Goal: Ask a question

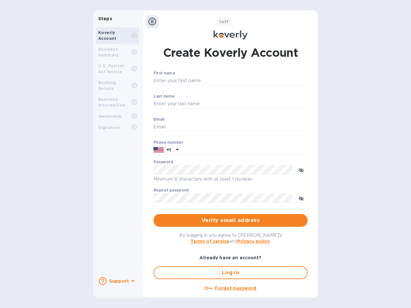
click at [117, 281] on b "Support" at bounding box center [119, 281] width 20 height 5
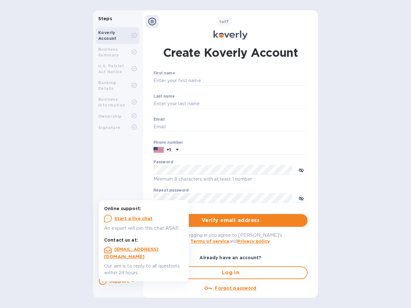
click at [103, 281] on icon at bounding box center [103, 281] width 8 height 8
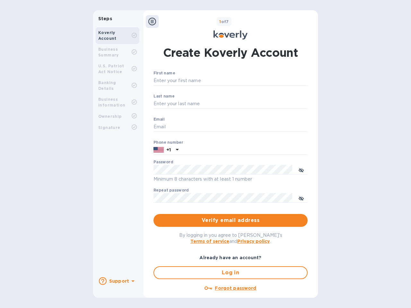
click at [132, 282] on icon at bounding box center [132, 282] width 3 height 2
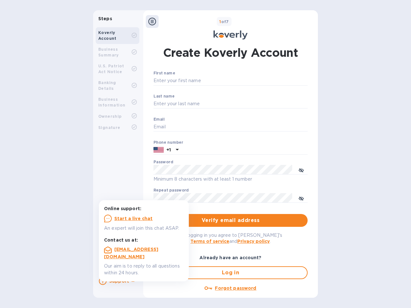
click at [152, 22] on icon at bounding box center [152, 22] width 8 height 8
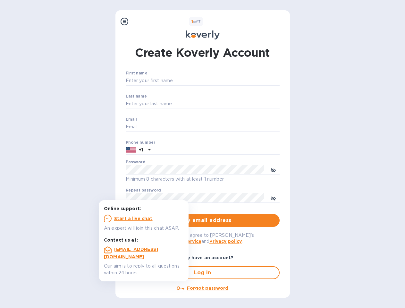
click at [229, 81] on input "First name" at bounding box center [203, 81] width 154 height 10
click at [229, 104] on input "Last name" at bounding box center [203, 104] width 154 height 10
click at [229, 127] on input "Email" at bounding box center [203, 127] width 154 height 10
click at [229, 150] on input "text" at bounding box center [216, 150] width 126 height 10
click at [166, 150] on input "text" at bounding box center [216, 150] width 126 height 10
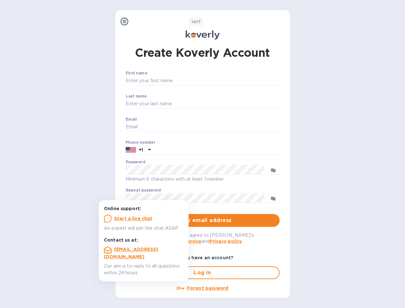
click at [176, 150] on input "text" at bounding box center [216, 150] width 126 height 10
